Goal: Task Accomplishment & Management: Manage account settings

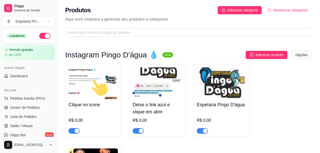
click at [229, 83] on img at bounding box center [221, 83] width 49 height 32
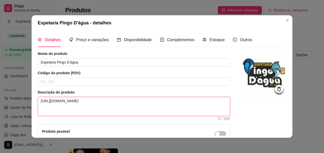
drag, startPoint x: 39, startPoint y: 102, endPoint x: 184, endPoint y: 107, distance: 145.4
click at [184, 107] on textarea "[URL][DOMAIN_NAME]" at bounding box center [134, 106] width 192 height 19
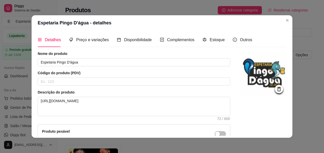
drag, startPoint x: 158, startPoint y: 99, endPoint x: 241, endPoint y: 122, distance: 86.1
click at [241, 122] on div at bounding box center [263, 109] width 46 height 116
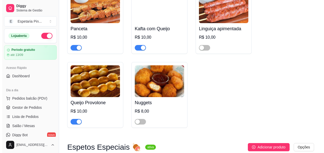
scroll to position [407, 0]
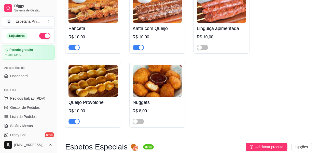
click at [148, 80] on img at bounding box center [157, 81] width 49 height 32
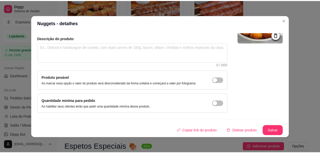
scroll to position [1, 0]
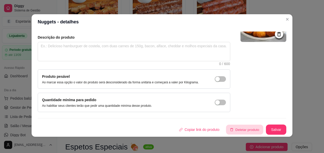
click at [229, 130] on button "Deletar produto" at bounding box center [244, 130] width 37 height 10
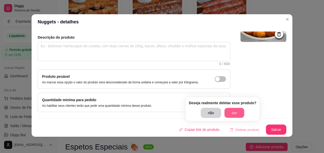
click at [231, 116] on button "sim" at bounding box center [234, 113] width 20 height 10
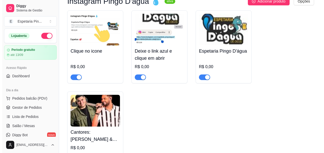
scroll to position [0, 0]
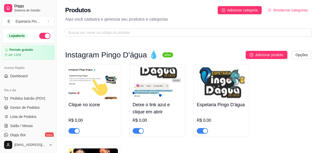
click at [294, 9] on span "Reodernar categorias" at bounding box center [290, 10] width 34 height 6
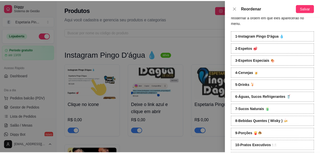
scroll to position [25, 0]
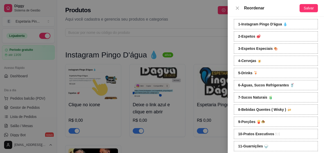
click at [103, 55] on div at bounding box center [162, 76] width 324 height 153
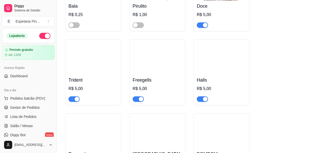
scroll to position [3526, 0]
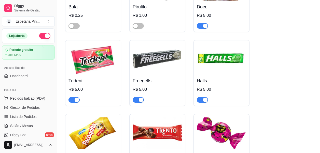
click at [56, 80] on button "Toggle Sidebar" at bounding box center [57, 76] width 4 height 153
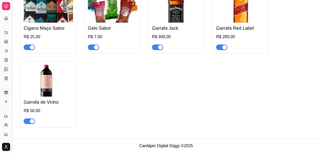
scroll to position [2833, 0]
click at [12, 87] on button "Toggle Sidebar" at bounding box center [12, 76] width 4 height 153
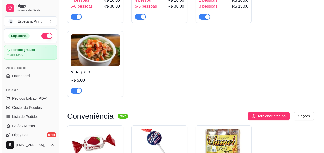
scroll to position [3399, 0]
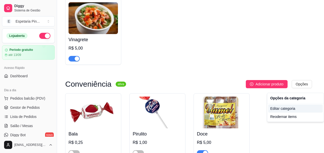
click at [279, 110] on div "Editar categoria" at bounding box center [295, 109] width 54 height 8
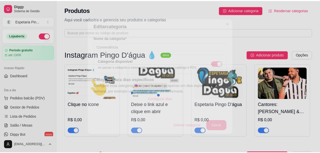
scroll to position [2511, 0]
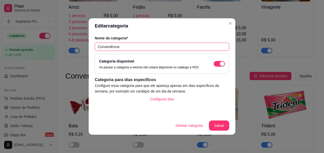
click at [146, 50] on input "Conveniência" at bounding box center [162, 47] width 134 height 8
paste input "🍬"
type input "Conveniência 🍬"
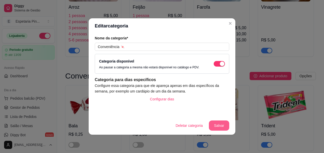
click at [223, 127] on button "Salvar" at bounding box center [219, 126] width 20 height 10
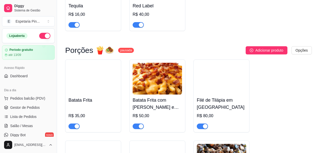
scroll to position [2740, 0]
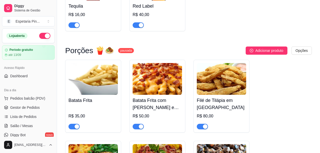
click at [128, 53] on sup "pausada" at bounding box center [126, 50] width 16 height 5
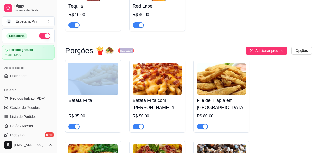
click at [128, 53] on sup "pausada" at bounding box center [126, 50] width 16 height 5
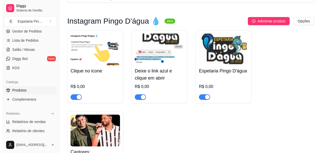
scroll to position [0, 0]
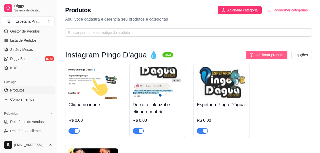
click at [260, 54] on span "Adicionar produto" at bounding box center [269, 55] width 28 height 6
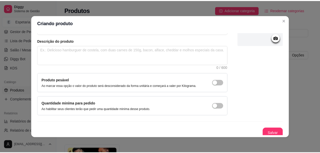
scroll to position [54, 0]
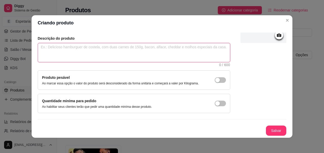
click at [93, 52] on textarea at bounding box center [134, 52] width 192 height 19
paste textarea "🍬"
type textarea "🍬"
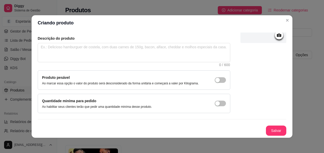
click at [115, 119] on div "Nome do produto Código do produto (PDV) Descrição do produto 0 / 600 Produto pe…" at bounding box center [162, 66] width 248 height 139
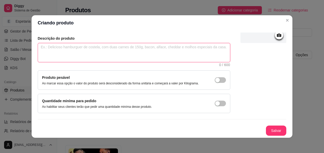
click at [99, 49] on textarea at bounding box center [134, 52] width 192 height 19
paste textarea "[URL][DOMAIN_NAME]"
type textarea "[URL][DOMAIN_NAME]"
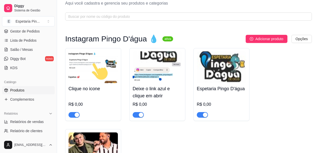
scroll to position [0, 0]
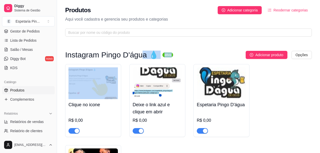
drag, startPoint x: 63, startPoint y: 60, endPoint x: 139, endPoint y: 57, distance: 76.4
click at [139, 57] on h3 "Instagram Pingo D'água 💧" at bounding box center [111, 55] width 93 height 6
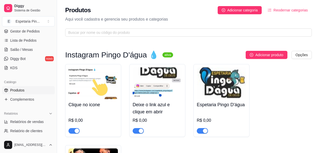
click at [111, 52] on h3 "Instagram Pingo D'água 💧" at bounding box center [111, 55] width 93 height 6
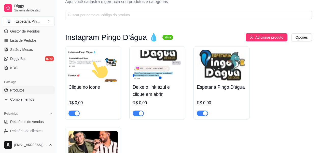
scroll to position [25, 0]
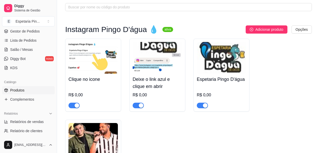
click at [206, 73] on img at bounding box center [221, 58] width 49 height 32
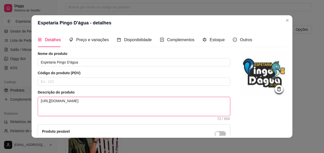
click at [70, 99] on textarea "[URL][DOMAIN_NAME]" at bounding box center [134, 106] width 192 height 19
drag, startPoint x: 50, startPoint y: 101, endPoint x: 217, endPoint y: 89, distance: 167.6
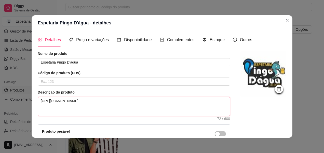
click at [214, 88] on div "Nome do produto Espetaria Pingo D'água Código do produto (PDV) Descrição do pro…" at bounding box center [134, 109] width 192 height 116
click at [191, 98] on textarea "[URL][DOMAIN_NAME]" at bounding box center [134, 106] width 192 height 19
click at [180, 105] on textarea "[URL][DOMAIN_NAME]" at bounding box center [134, 106] width 192 height 19
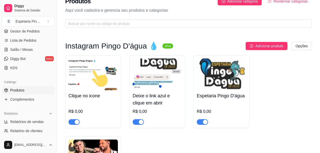
scroll to position [0, 0]
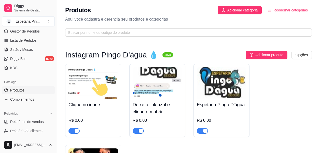
click at [228, 105] on h4 "Espetaria Pingo D'água" at bounding box center [221, 104] width 49 height 7
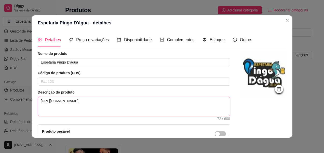
click at [68, 100] on textarea "[URL][DOMAIN_NAME]" at bounding box center [134, 106] width 192 height 19
click at [66, 101] on textarea "[URL][DOMAIN_NAME]" at bounding box center [134, 106] width 192 height 19
click at [167, 110] on textarea "[URL][DOMAIN_NAME]" at bounding box center [134, 106] width 192 height 19
click at [92, 105] on textarea "[URL][DOMAIN_NAME]" at bounding box center [134, 106] width 192 height 19
drag, startPoint x: 165, startPoint y: 100, endPoint x: 182, endPoint y: 111, distance: 20.9
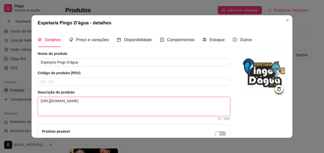
click at [164, 102] on textarea "[URL][DOMAIN_NAME]" at bounding box center [134, 106] width 192 height 19
click at [182, 105] on textarea "[URL][DOMAIN_NAME]" at bounding box center [134, 106] width 192 height 19
drag, startPoint x: 179, startPoint y: 101, endPoint x: -1, endPoint y: 100, distance: 180.4
click at [0, 100] on html "Diggy Sistema de Gestão E Espetaria Pin ... Loja aberta Período gratuito até 13…" at bounding box center [162, 76] width 324 height 153
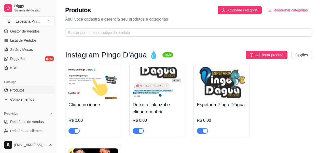
click at [155, 99] on div "Deixe o link azul e clique em abrir R$ 0,00" at bounding box center [157, 116] width 49 height 35
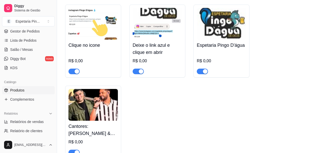
scroll to position [51, 0]
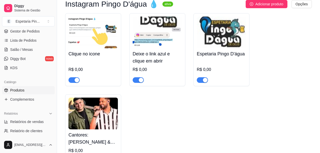
click at [161, 44] on img at bounding box center [157, 33] width 49 height 32
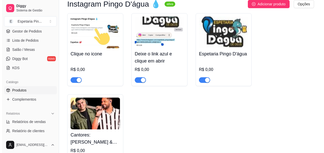
scroll to position [25, 0]
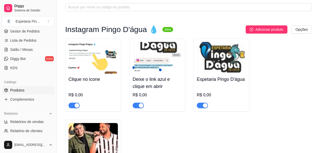
click at [96, 65] on img at bounding box center [92, 58] width 49 height 32
click at [164, 72] on img at bounding box center [157, 58] width 49 height 32
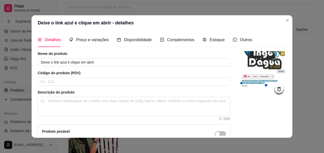
click at [284, 25] on header "Deixe o link azul e clique em abrir - detalhes" at bounding box center [162, 22] width 261 height 15
click at [283, 24] on header "Deixe o link azul e clique em abrir - detalhes" at bounding box center [162, 22] width 261 height 15
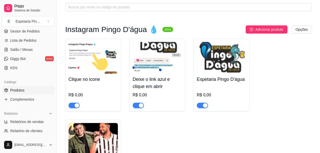
click at [195, 76] on div "Espetaria Pingo D'água R$ 0,00" at bounding box center [221, 75] width 56 height 73
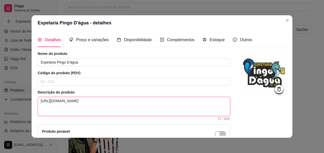
drag, startPoint x: 155, startPoint y: 104, endPoint x: 35, endPoint y: 116, distance: 120.3
click at [35, 116] on div "Detalhes Preço e variações Disponibilidade Complementos Estoque Outros Nome do …" at bounding box center [162, 84] width 261 height 107
paste textarea "[URL][DOMAIN_NAME]"
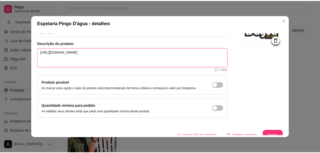
scroll to position [54, 0]
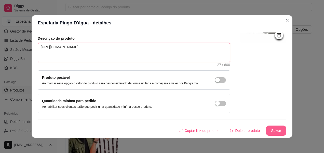
type textarea "[URL][DOMAIN_NAME]"
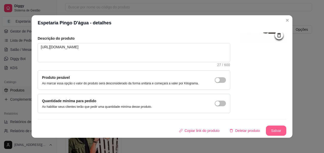
click at [271, 127] on button "Salvar" at bounding box center [276, 131] width 20 height 10
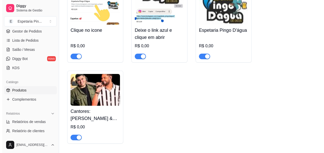
scroll to position [76, 0]
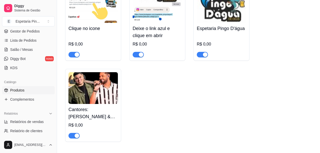
click at [103, 84] on img at bounding box center [92, 88] width 49 height 32
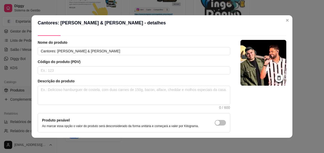
scroll to position [3, 0]
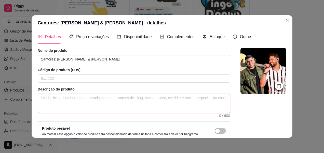
click at [75, 100] on textarea at bounding box center [134, 103] width 192 height 19
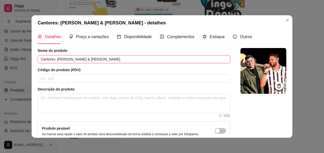
drag, startPoint x: 106, startPoint y: 59, endPoint x: 42, endPoint y: 70, distance: 65.1
click at [42, 70] on div "Nome do produto Cantores: [PERSON_NAME] & [PERSON_NAME] Código do produto (PDV)…" at bounding box center [134, 106] width 192 height 116
drag, startPoint x: 136, startPoint y: 61, endPoint x: 130, endPoint y: 63, distance: 6.3
click at [135, 61] on input "Cantores: [PERSON_NAME] & [PERSON_NAME]" at bounding box center [134, 59] width 192 height 8
click at [114, 60] on input "Cantores: [PERSON_NAME] & [PERSON_NAME]" at bounding box center [134, 59] width 192 height 8
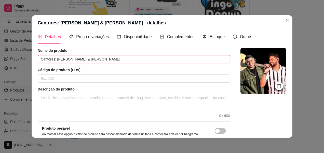
drag, startPoint x: 118, startPoint y: 62, endPoint x: 55, endPoint y: 60, distance: 62.6
click at [55, 60] on input "Cantores: [PERSON_NAME] & [PERSON_NAME]" at bounding box center [134, 59] width 192 height 8
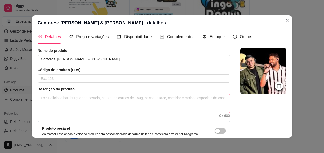
click at [69, 113] on span "0 / 600" at bounding box center [134, 103] width 192 height 19
click at [72, 106] on textarea at bounding box center [134, 103] width 192 height 19
paste textarea "[URL][DOMAIN_NAME]"
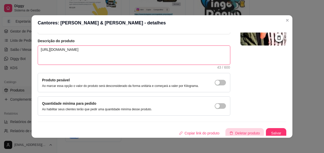
scroll to position [54, 0]
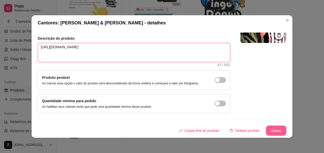
type textarea "[URL][DOMAIN_NAME]"
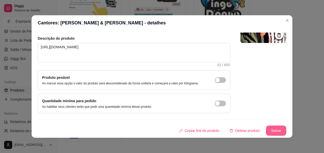
click at [271, 132] on button "Salvar" at bounding box center [276, 131] width 20 height 10
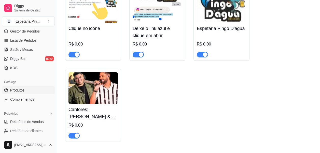
click at [216, 30] on h4 "Espetaria Pingo D'água" at bounding box center [221, 28] width 49 height 7
click at [146, 31] on h4 "Deixe o link azul e clique em abrir" at bounding box center [157, 32] width 49 height 14
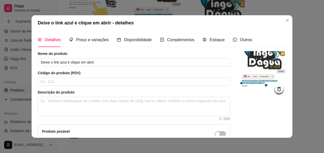
click at [276, 89] on icon at bounding box center [279, 89] width 6 height 6
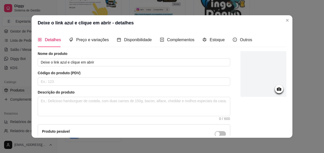
click at [277, 88] on icon at bounding box center [279, 89] width 4 height 3
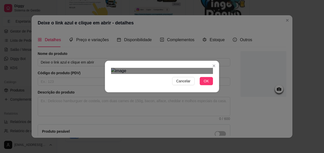
click at [228, 2] on div "Cancelar OK" at bounding box center [162, 76] width 324 height 153
click at [204, 84] on span "OK" at bounding box center [206, 81] width 5 height 6
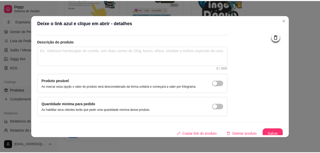
scroll to position [54, 0]
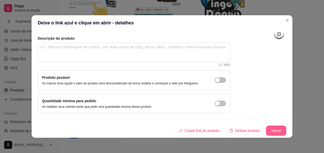
click at [272, 134] on button "Salvar" at bounding box center [276, 131] width 20 height 10
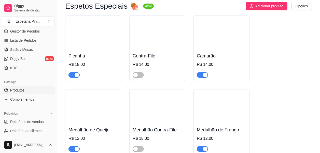
scroll to position [560, 0]
